Goal: Task Accomplishment & Management: Use online tool/utility

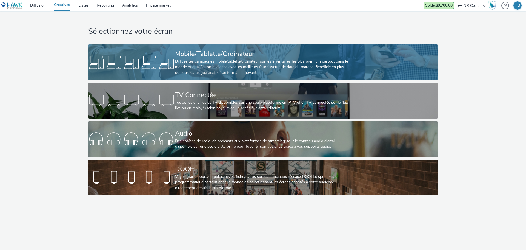
click at [121, 66] on div at bounding box center [131, 62] width 87 height 18
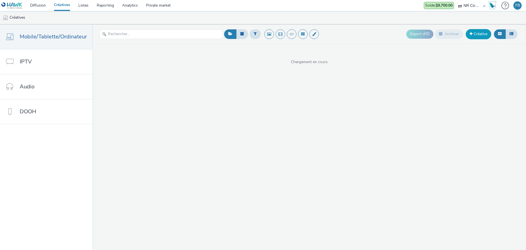
click at [474, 34] on link "Créative" at bounding box center [478, 34] width 25 height 10
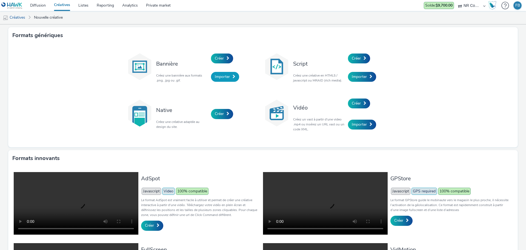
click at [229, 77] on link "Importer" at bounding box center [225, 77] width 28 height 10
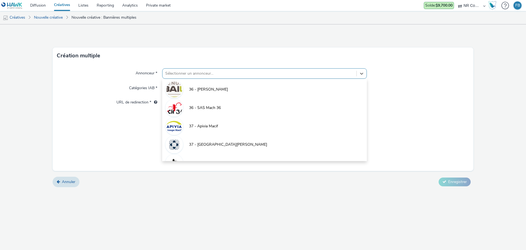
click at [253, 76] on div "Sélectionner un annonceur..." at bounding box center [259, 73] width 194 height 9
type input "cr"
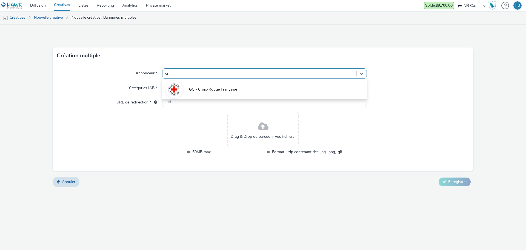
click at [220, 89] on span "GC - Croix-Rouge Française" at bounding box center [213, 89] width 48 height 5
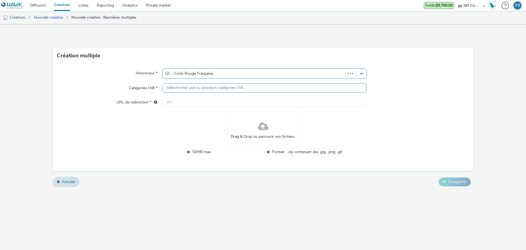
type input "[URL][DOMAIN_NAME]"
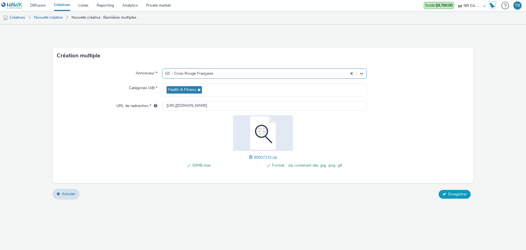
click at [451, 193] on span "Enregistrer" at bounding box center [457, 193] width 19 height 5
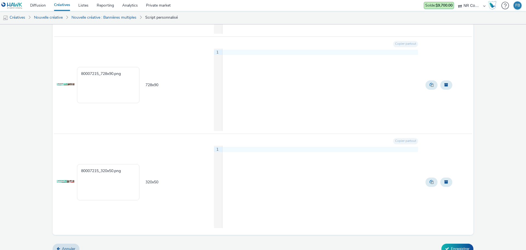
scroll to position [249, 0]
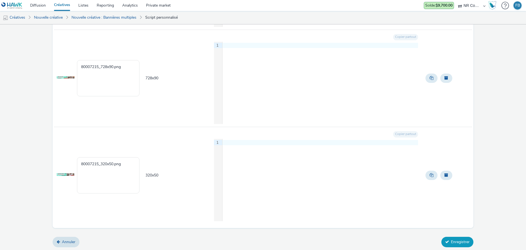
click at [455, 240] on button "Enregistrer" at bounding box center [457, 241] width 32 height 10
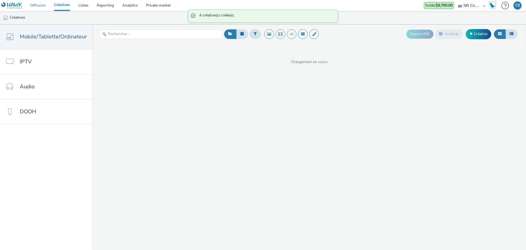
click at [44, 5] on link "Diffusion" at bounding box center [38, 5] width 24 height 11
